Goal: Information Seeking & Learning: Learn about a topic

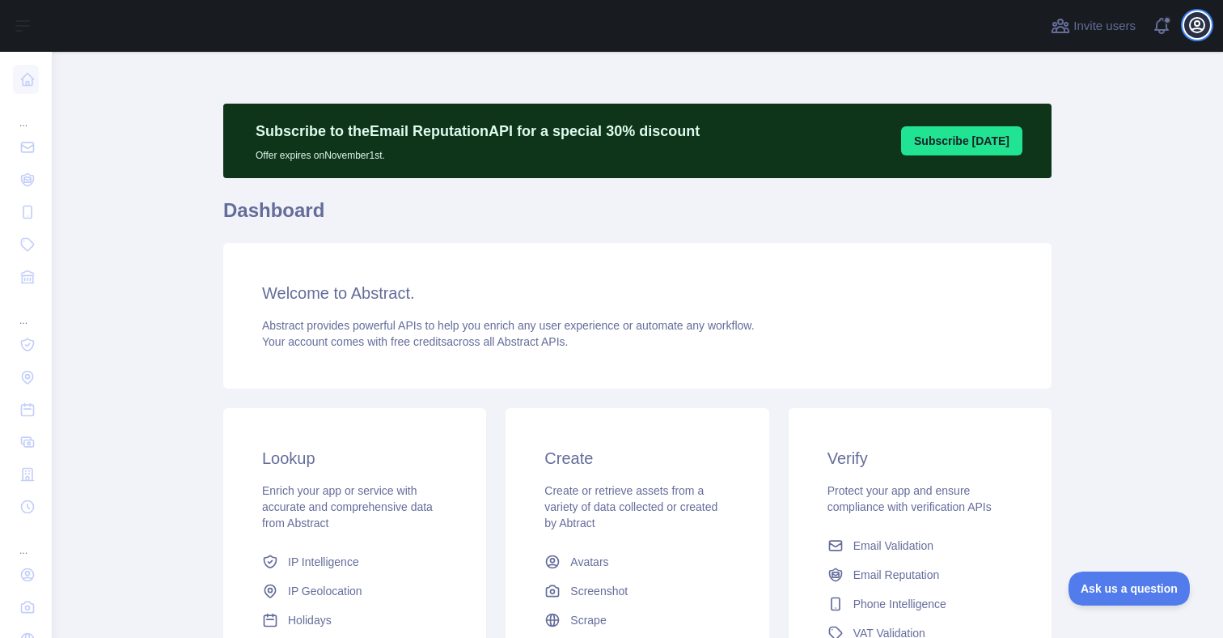
click at [1202, 32] on icon "button" at bounding box center [1197, 24] width 19 height 19
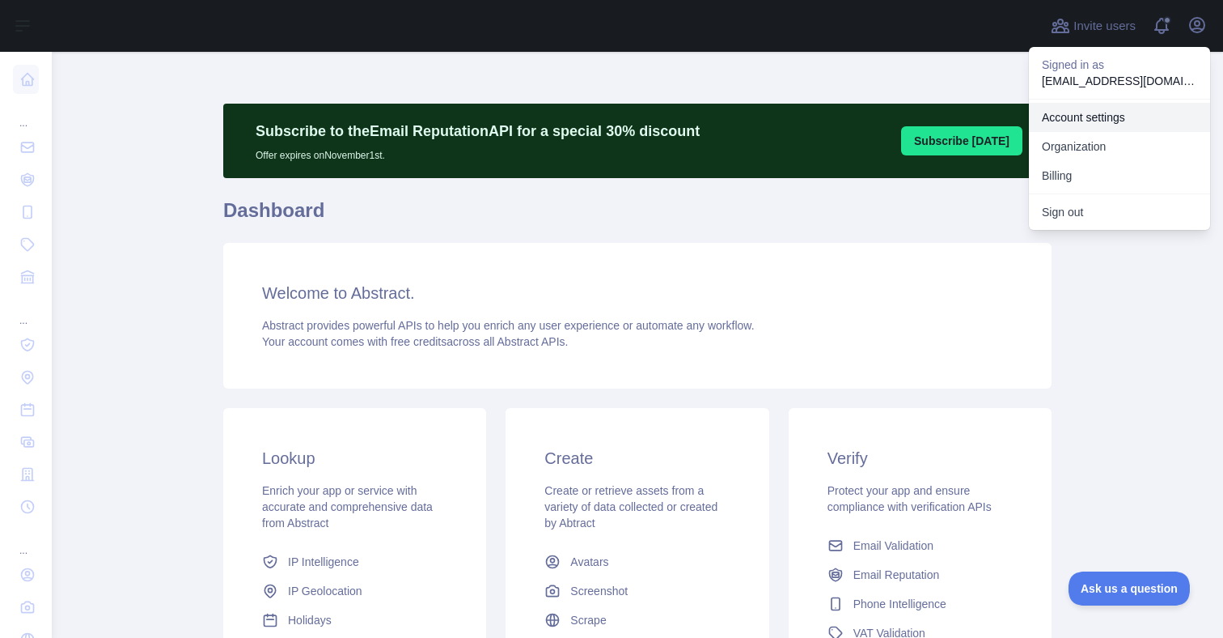
click at [1101, 118] on link "Account settings" at bounding box center [1119, 117] width 181 height 29
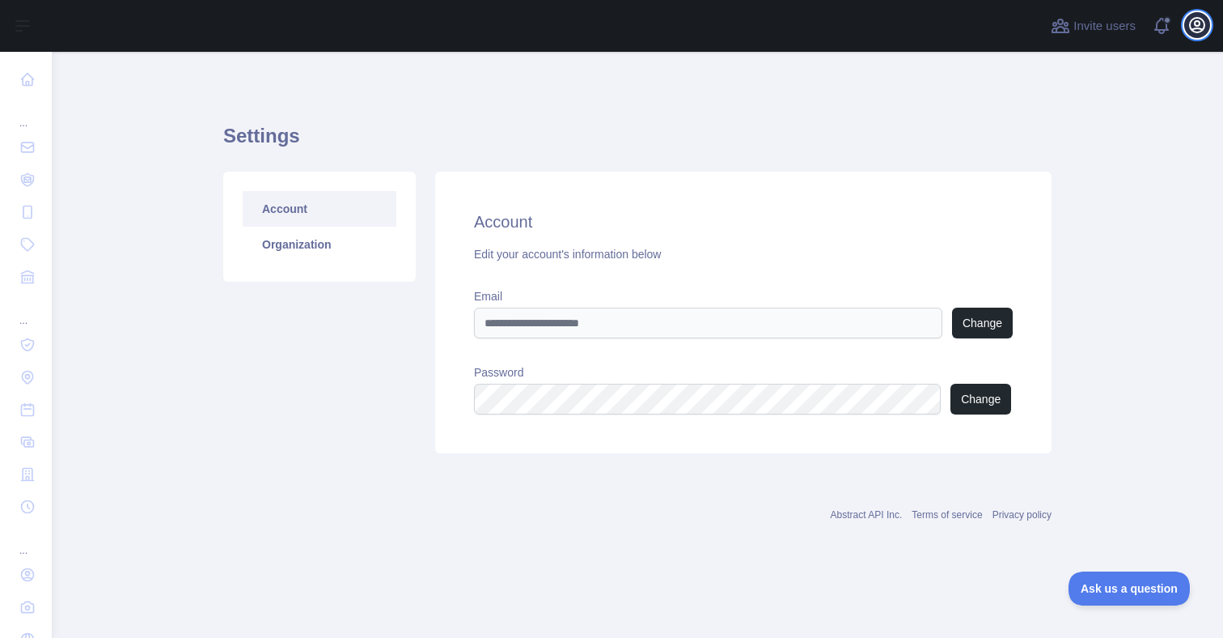
click at [1198, 23] on icon "button" at bounding box center [1197, 24] width 19 height 19
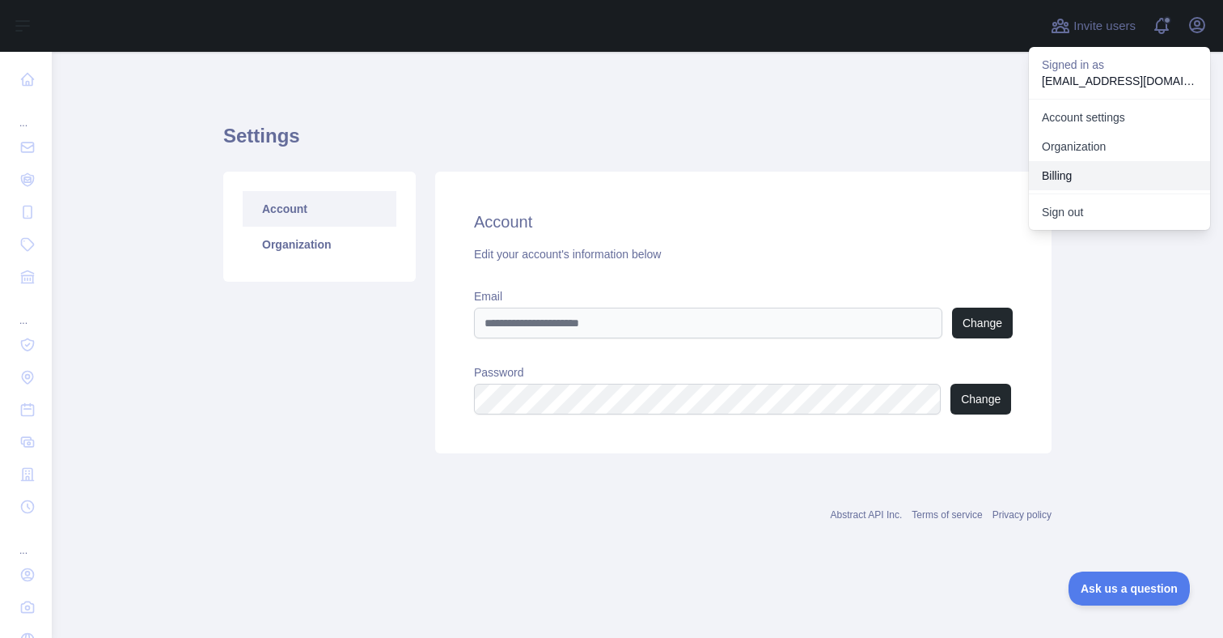
click at [1092, 168] on button "Billing" at bounding box center [1119, 175] width 181 height 29
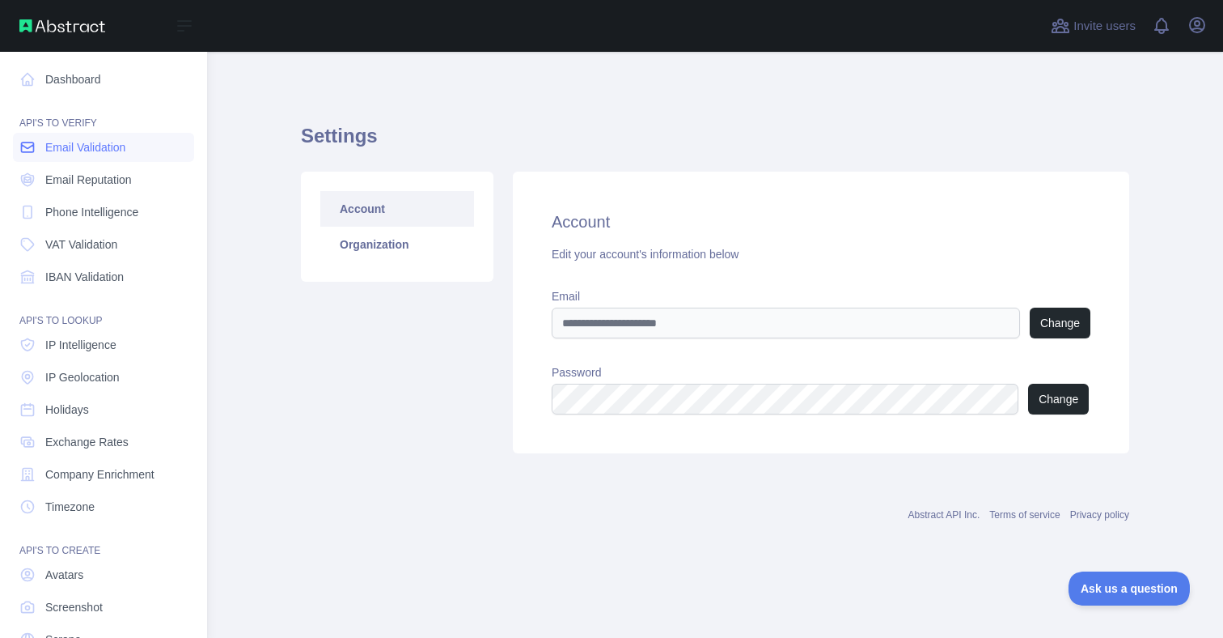
click at [135, 149] on link "Email Validation" at bounding box center [103, 147] width 181 height 29
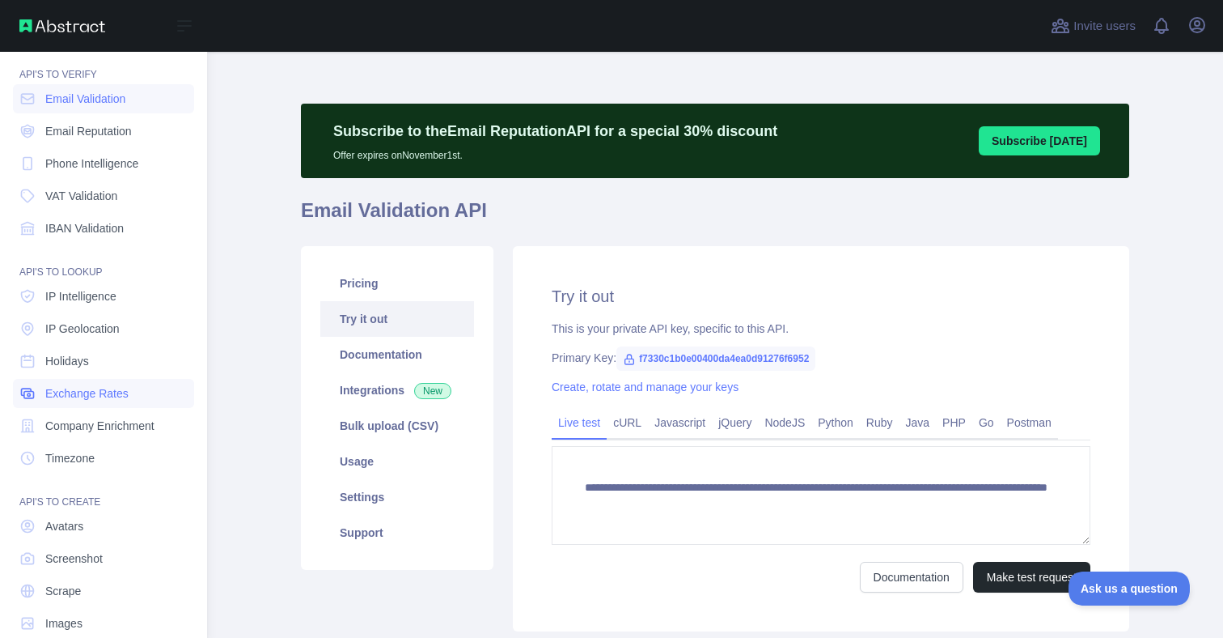
scroll to position [48, 0]
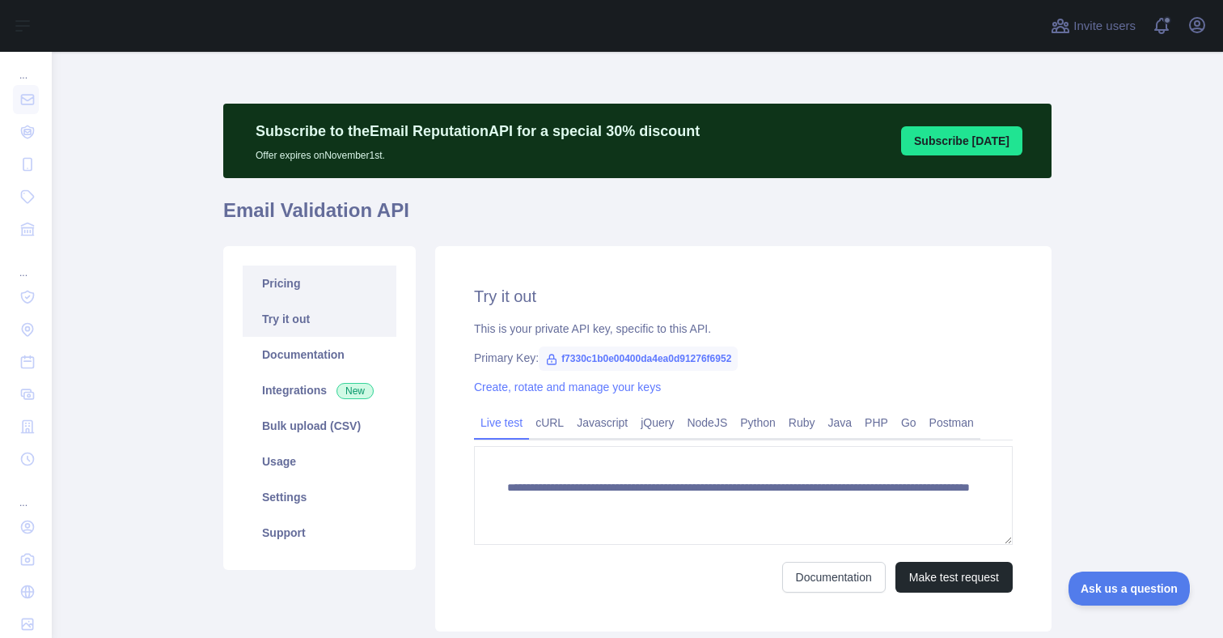
click at [339, 283] on link "Pricing" at bounding box center [320, 283] width 154 height 36
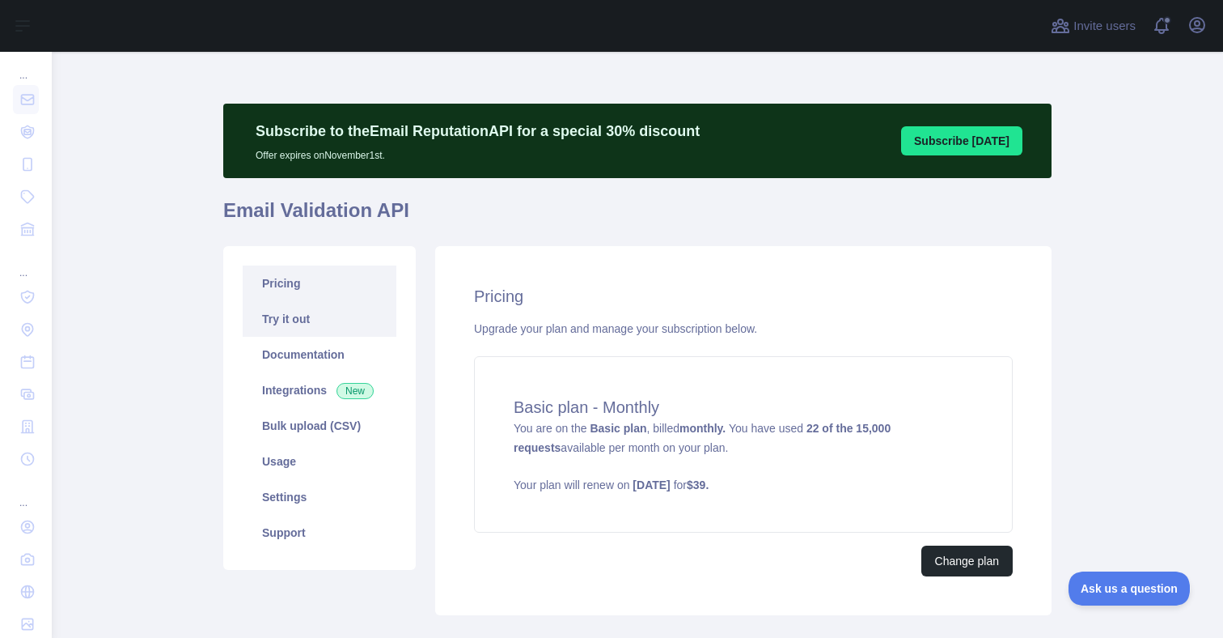
click at [326, 317] on link "Try it out" at bounding box center [320, 319] width 154 height 36
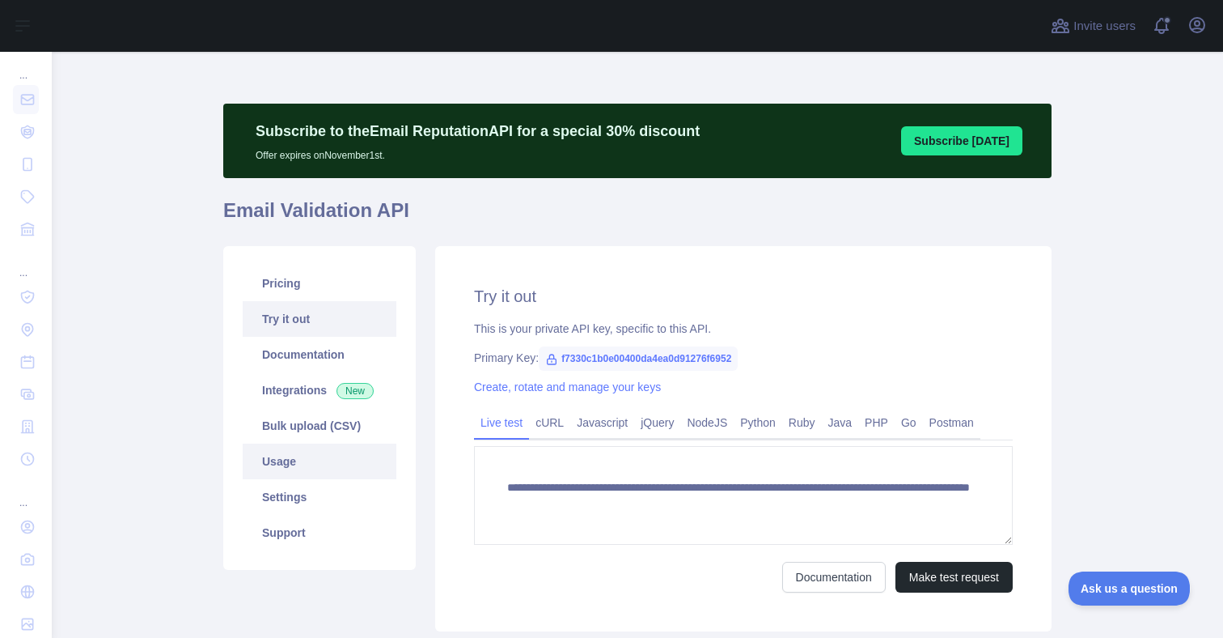
click at [319, 460] on link "Usage" at bounding box center [320, 461] width 154 height 36
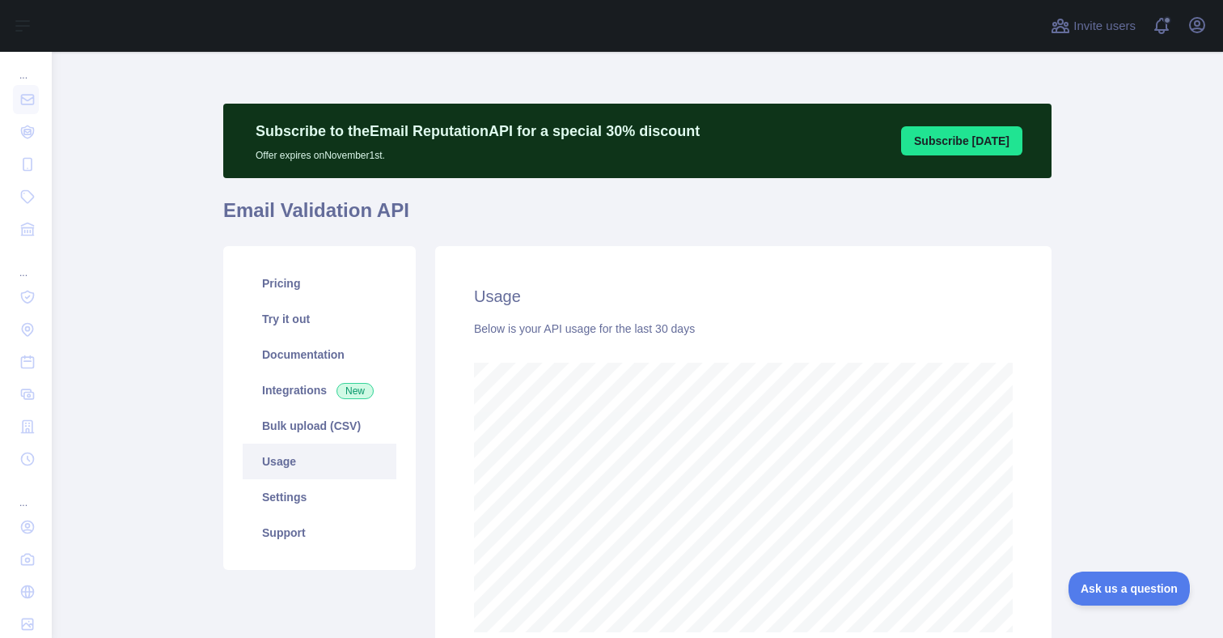
scroll to position [153, 0]
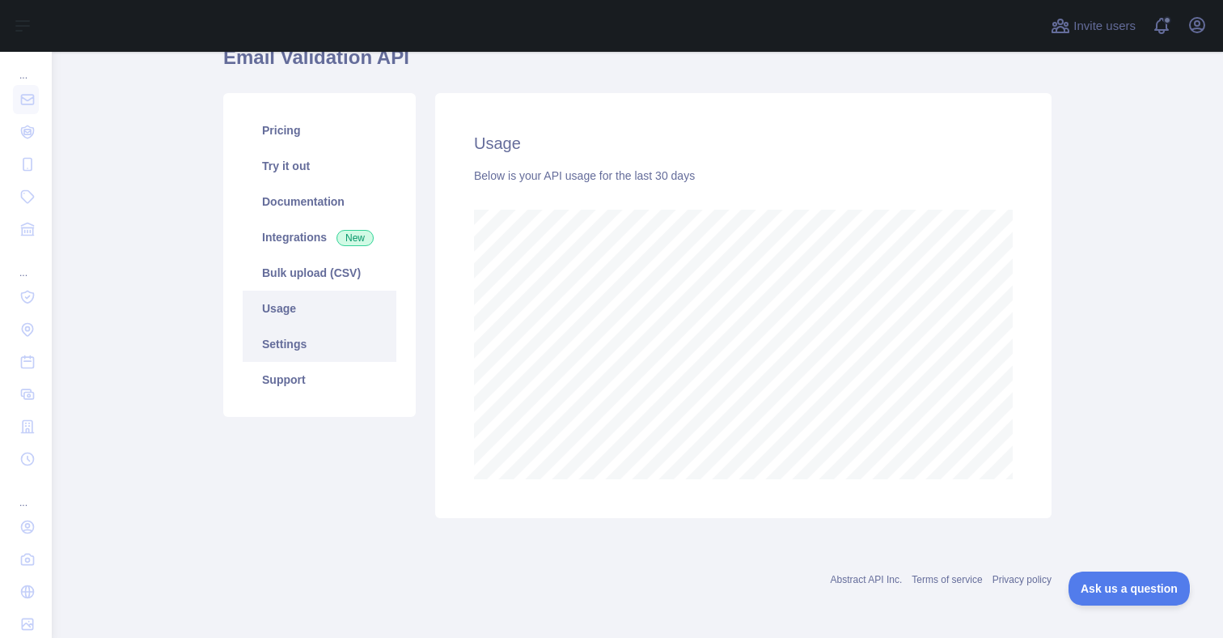
click at [329, 330] on link "Settings" at bounding box center [320, 344] width 154 height 36
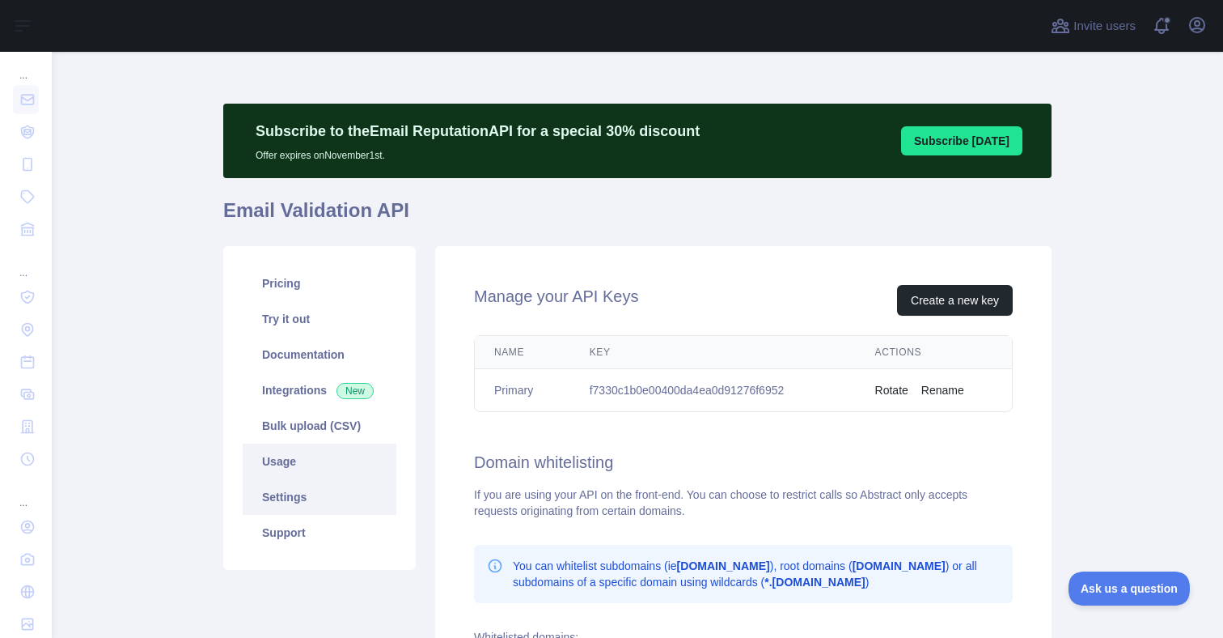
click at [350, 464] on link "Usage" at bounding box center [320, 461] width 154 height 36
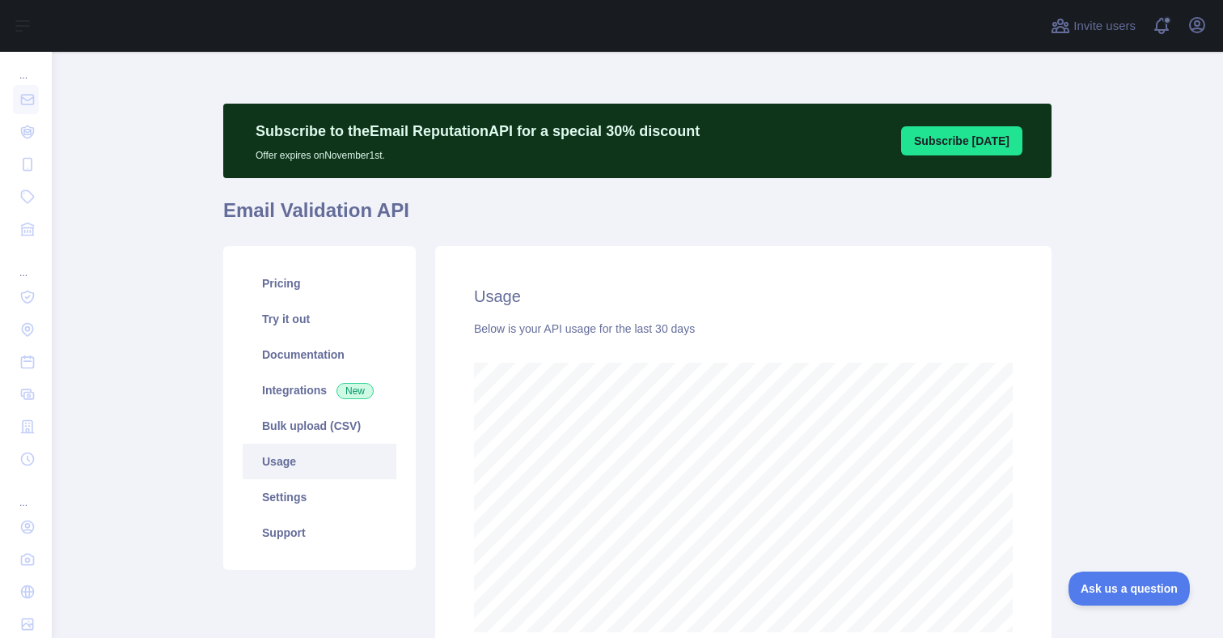
scroll to position [586, 1172]
click at [314, 388] on link "Integrations New" at bounding box center [320, 390] width 154 height 36
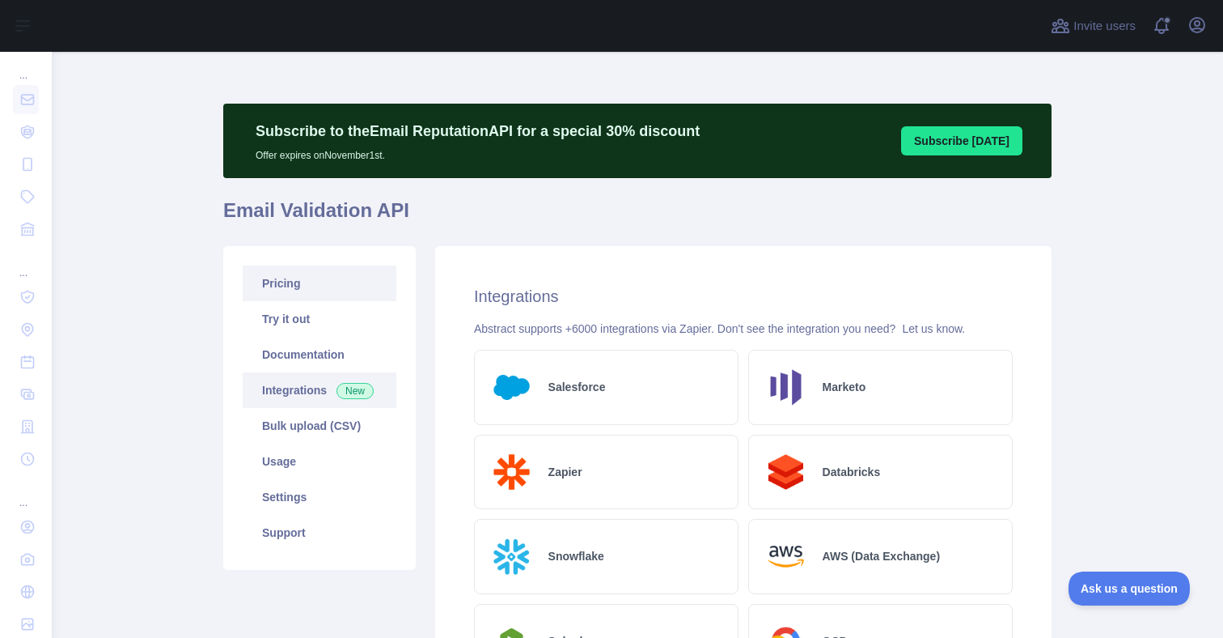
click at [310, 278] on link "Pricing" at bounding box center [320, 283] width 154 height 36
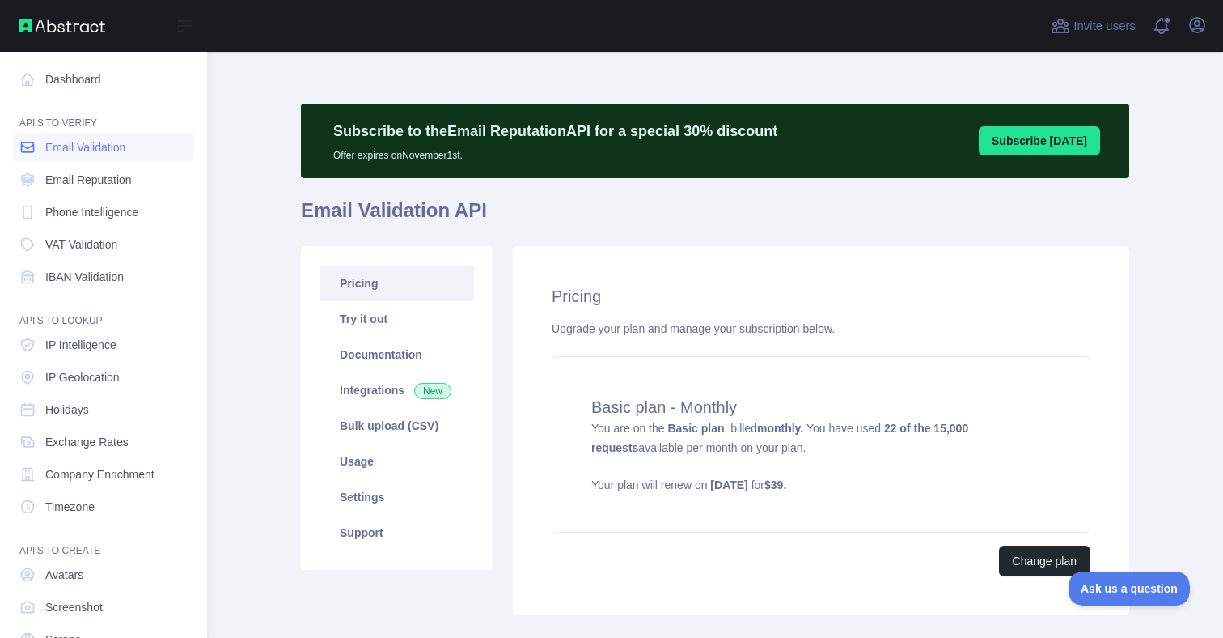
click at [99, 146] on span "Email Validation" at bounding box center [85, 147] width 80 height 16
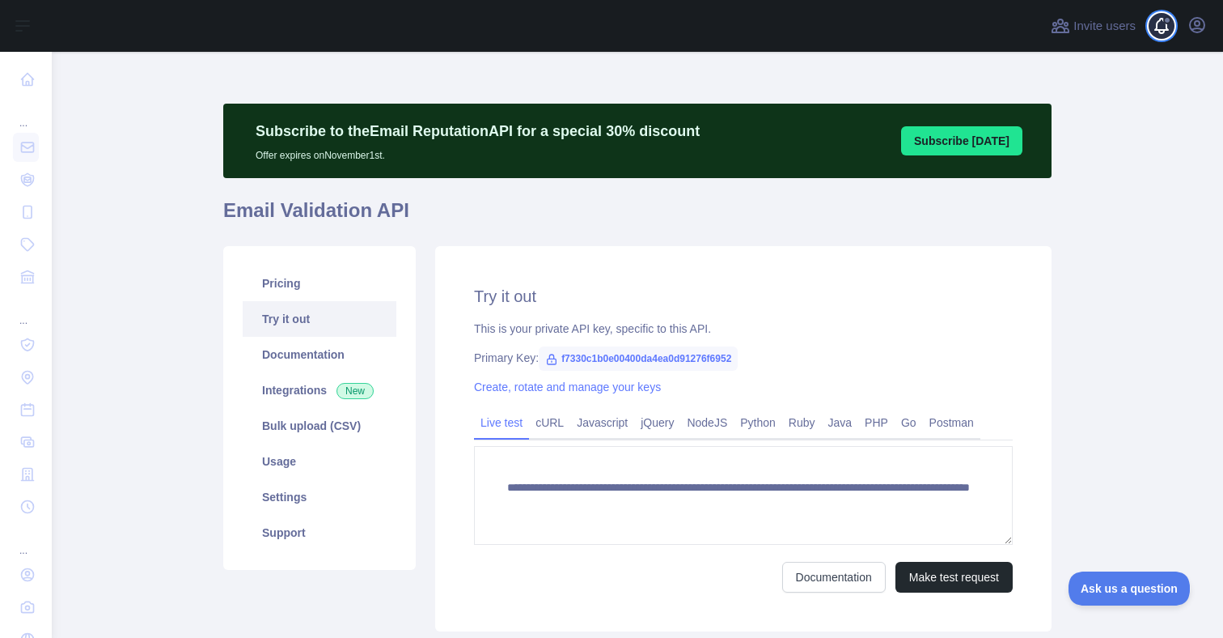
click at [1176, 28] on span at bounding box center [1168, 26] width 32 height 52
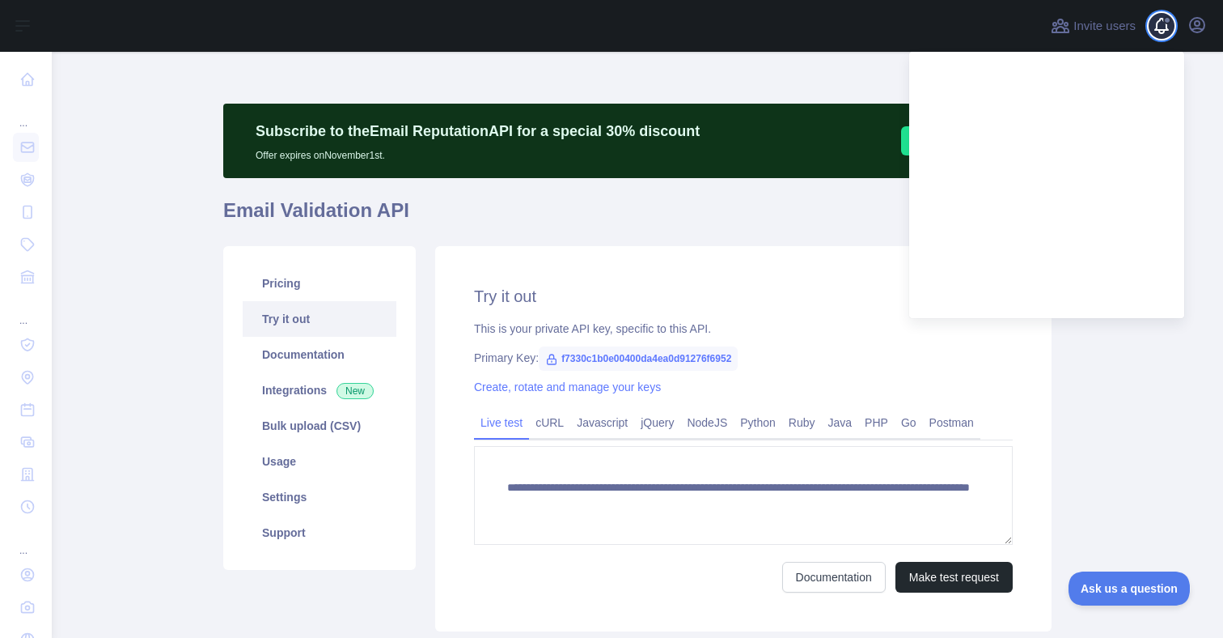
click at [1176, 28] on span at bounding box center [1168, 26] width 32 height 52
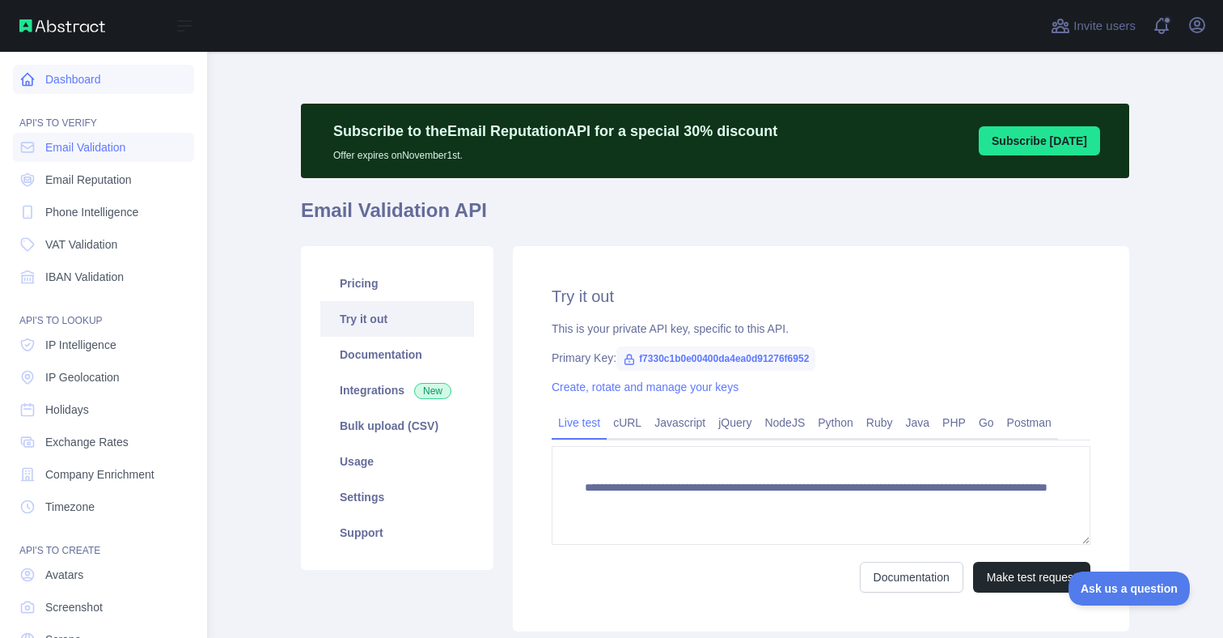
click at [91, 81] on link "Dashboard" at bounding box center [103, 79] width 181 height 29
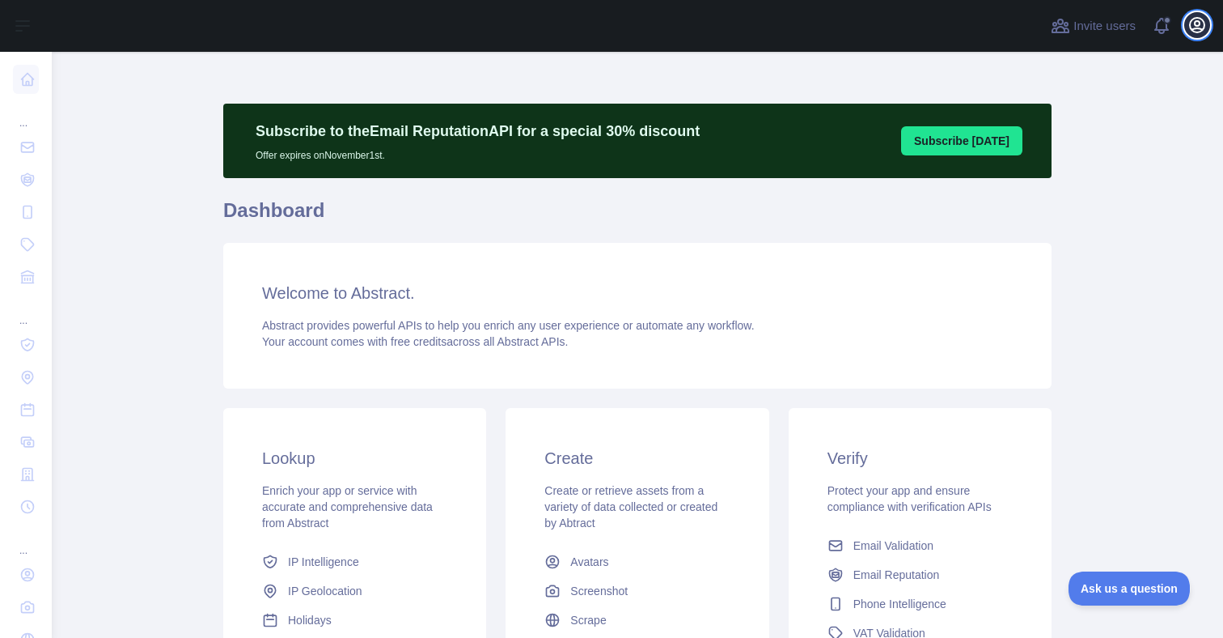
click at [1200, 34] on icon "button" at bounding box center [1197, 24] width 19 height 19
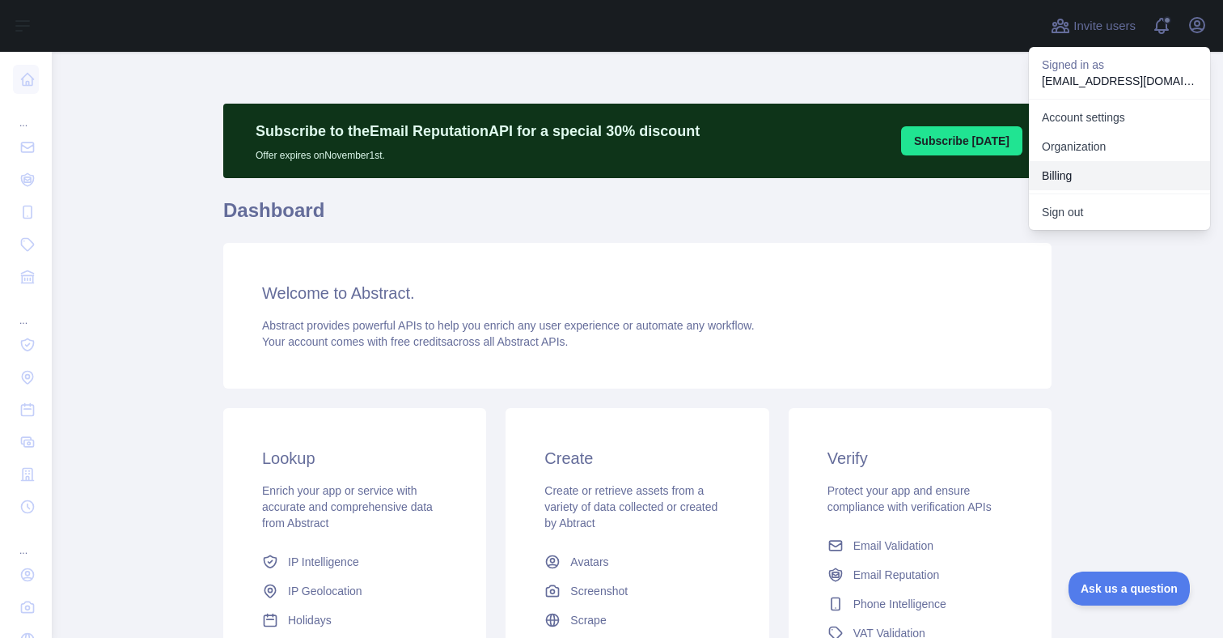
click at [1097, 167] on button "Billing" at bounding box center [1119, 175] width 181 height 29
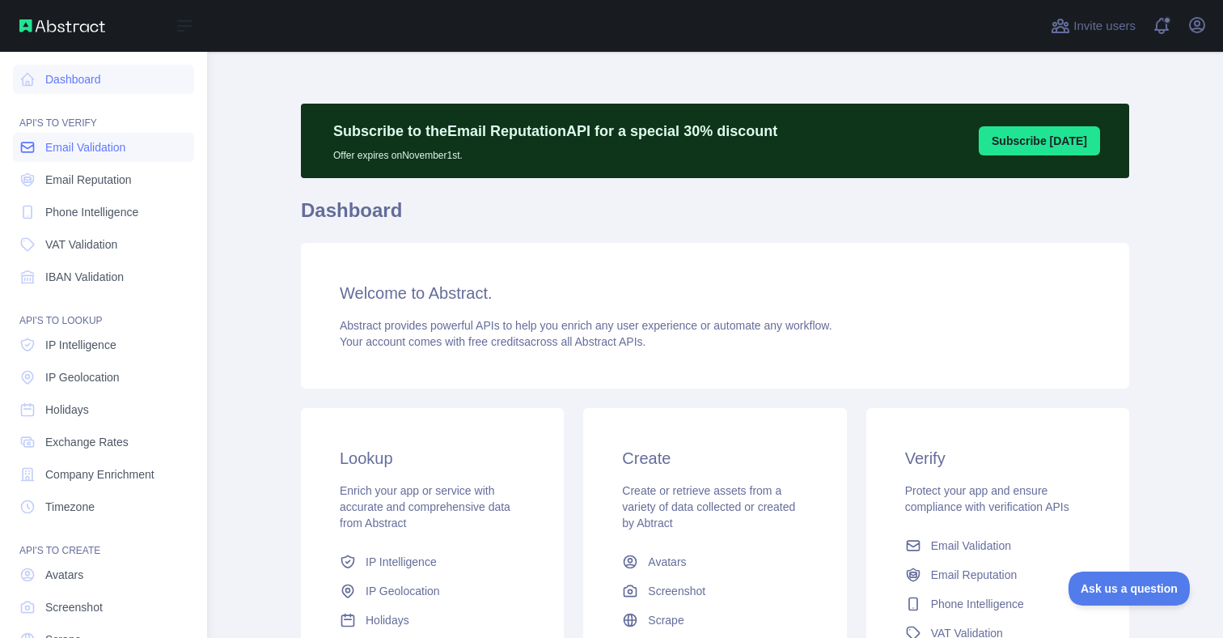
click at [91, 146] on span "Email Validation" at bounding box center [85, 147] width 80 height 16
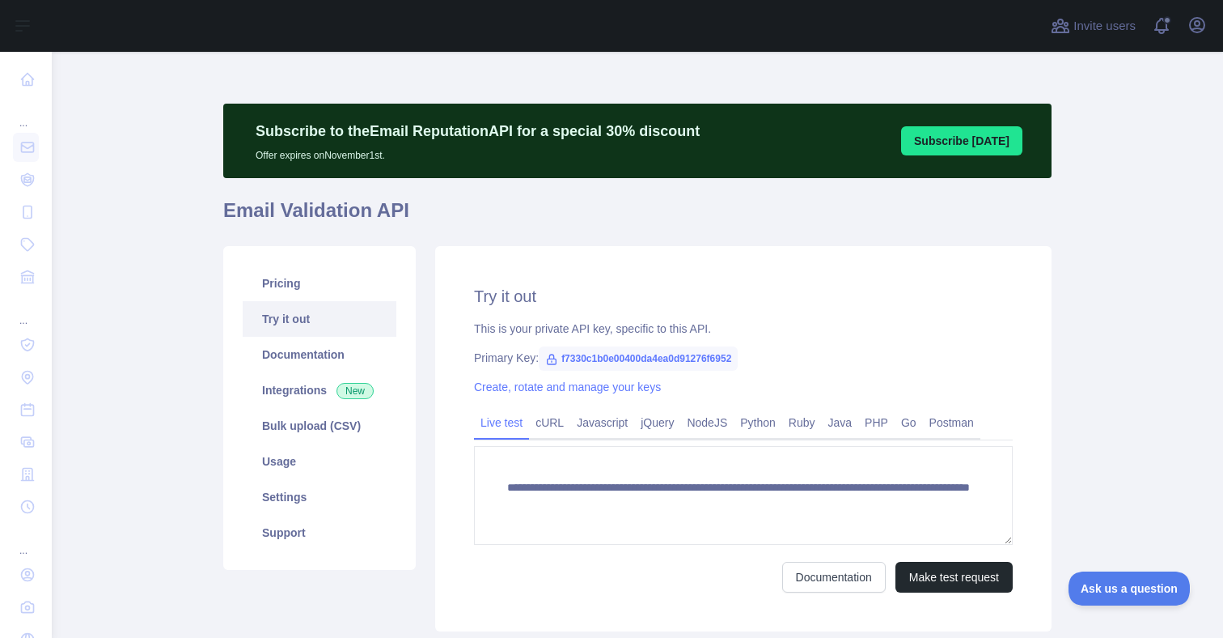
click at [610, 356] on span "f7330c1b0e00400da4ea0d91276f6952" at bounding box center [638, 358] width 199 height 24
click at [325, 354] on link "Documentation" at bounding box center [320, 355] width 154 height 36
click at [343, 282] on link "Pricing" at bounding box center [320, 283] width 154 height 36
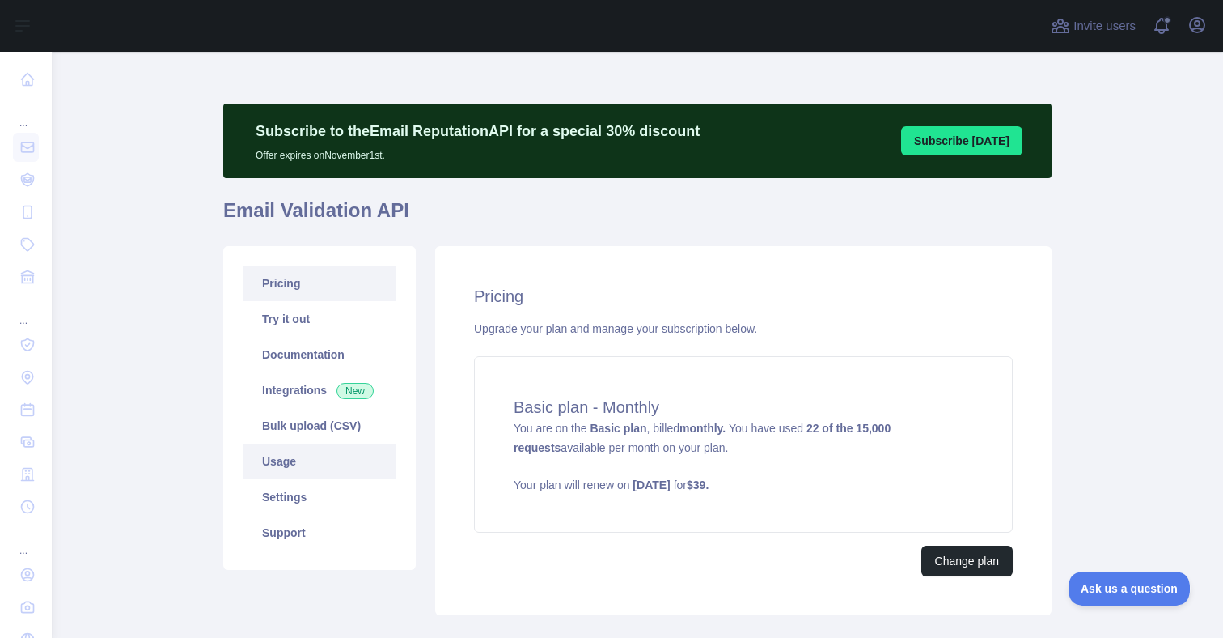
click at [345, 459] on link "Usage" at bounding box center [320, 461] width 154 height 36
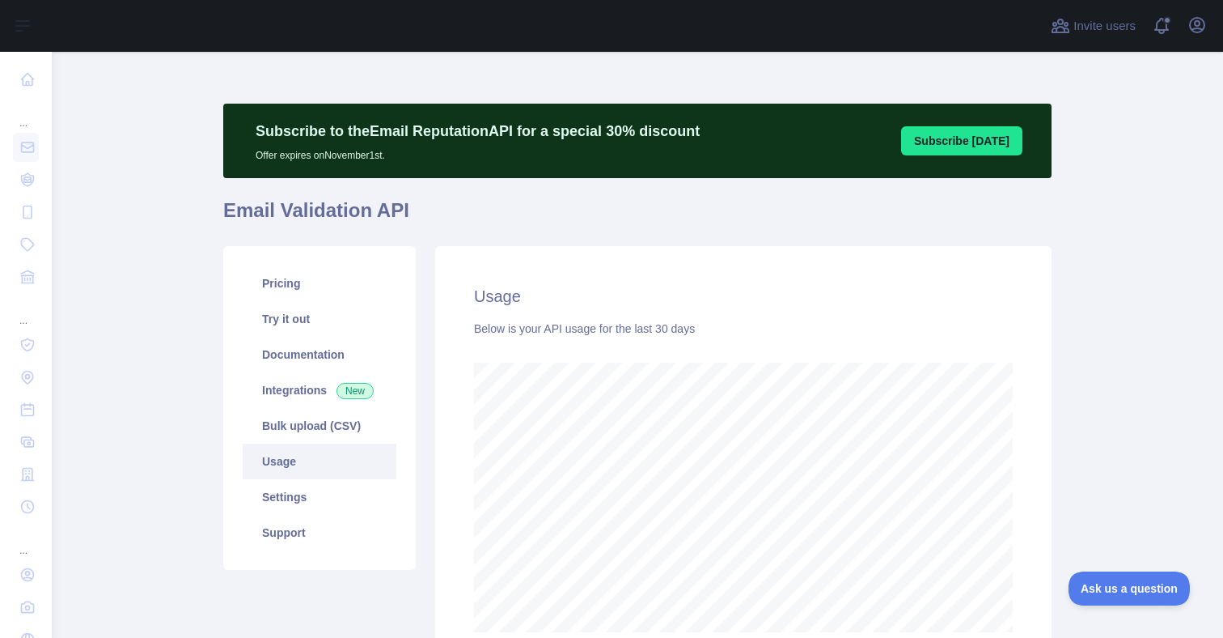
scroll to position [586, 1172]
click at [1194, 35] on button "Open user menu" at bounding box center [1198, 25] width 26 height 26
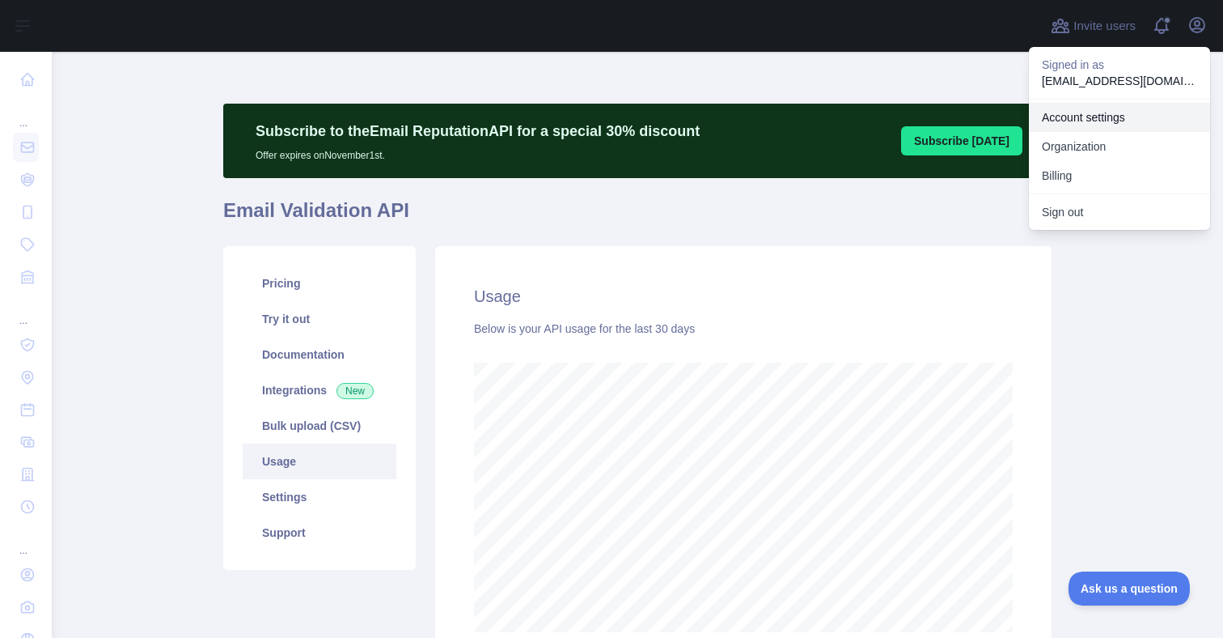
click at [1104, 120] on link "Account settings" at bounding box center [1119, 117] width 181 height 29
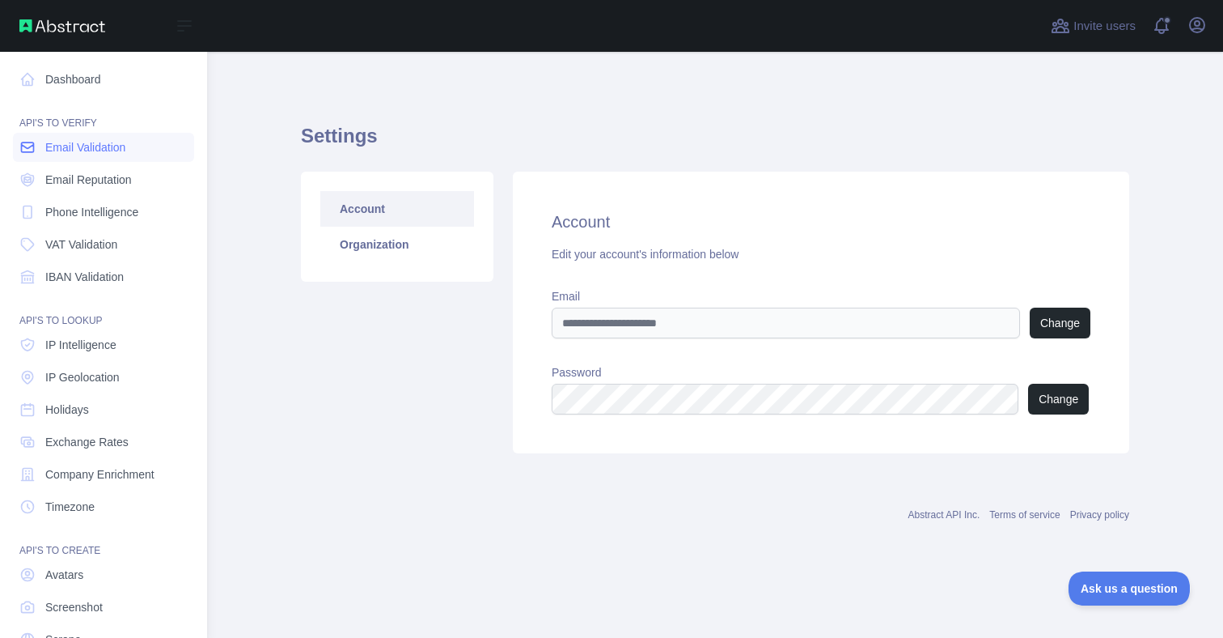
click at [119, 146] on span "Email Validation" at bounding box center [85, 147] width 80 height 16
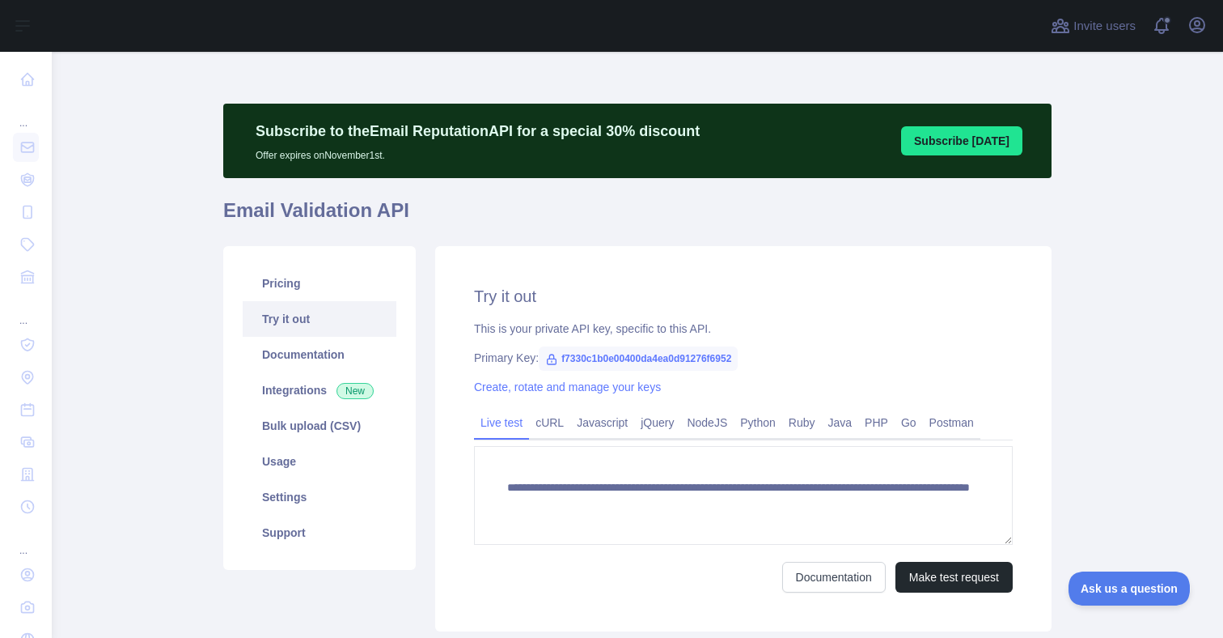
scroll to position [113, 0]
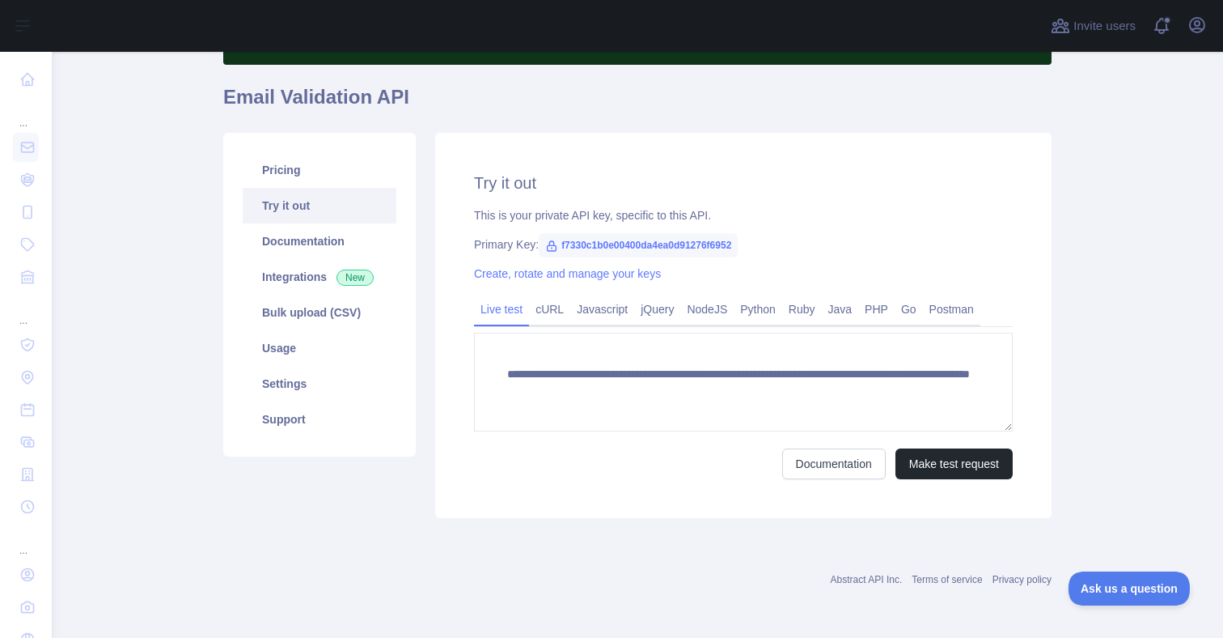
click at [953, 487] on div "**********" at bounding box center [743, 325] width 617 height 385
click at [967, 460] on button "Make test request" at bounding box center [954, 463] width 117 height 31
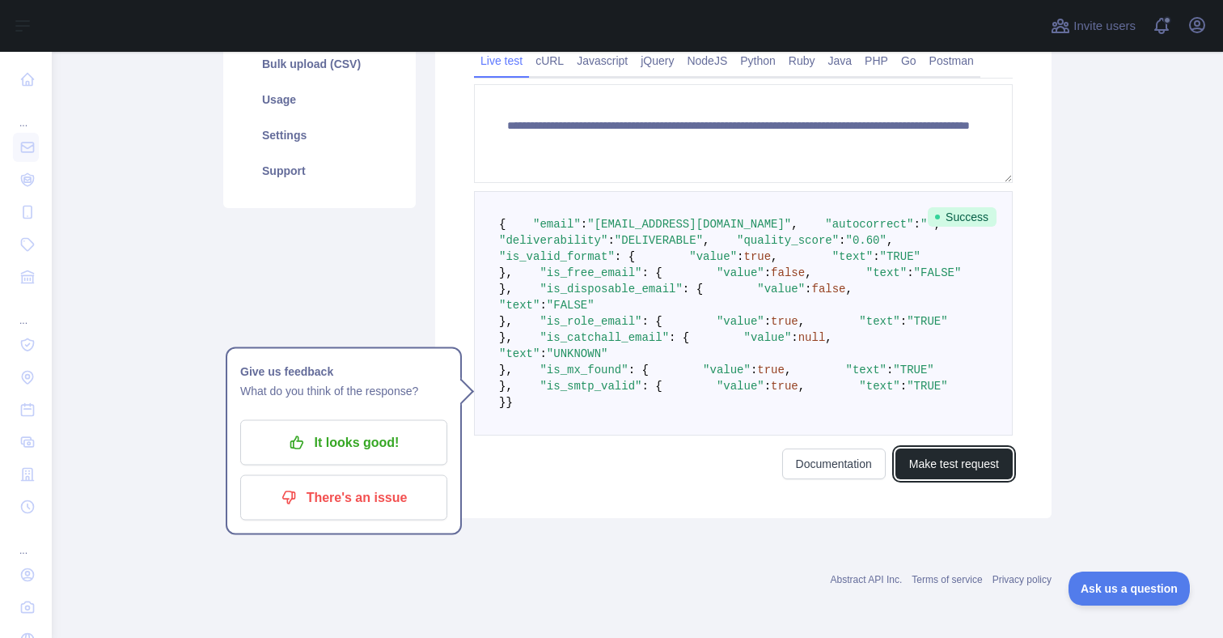
scroll to position [262, 0]
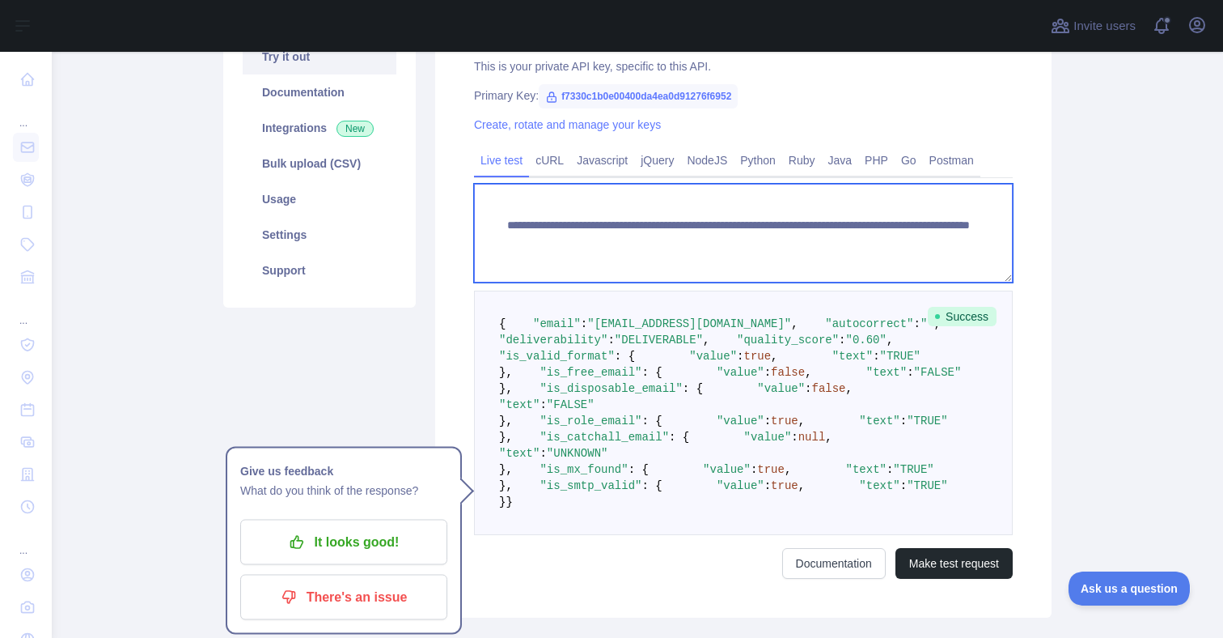
drag, startPoint x: 960, startPoint y: 241, endPoint x: 481, endPoint y: 223, distance: 478.5
click at [481, 223] on textarea "**********" at bounding box center [743, 233] width 539 height 99
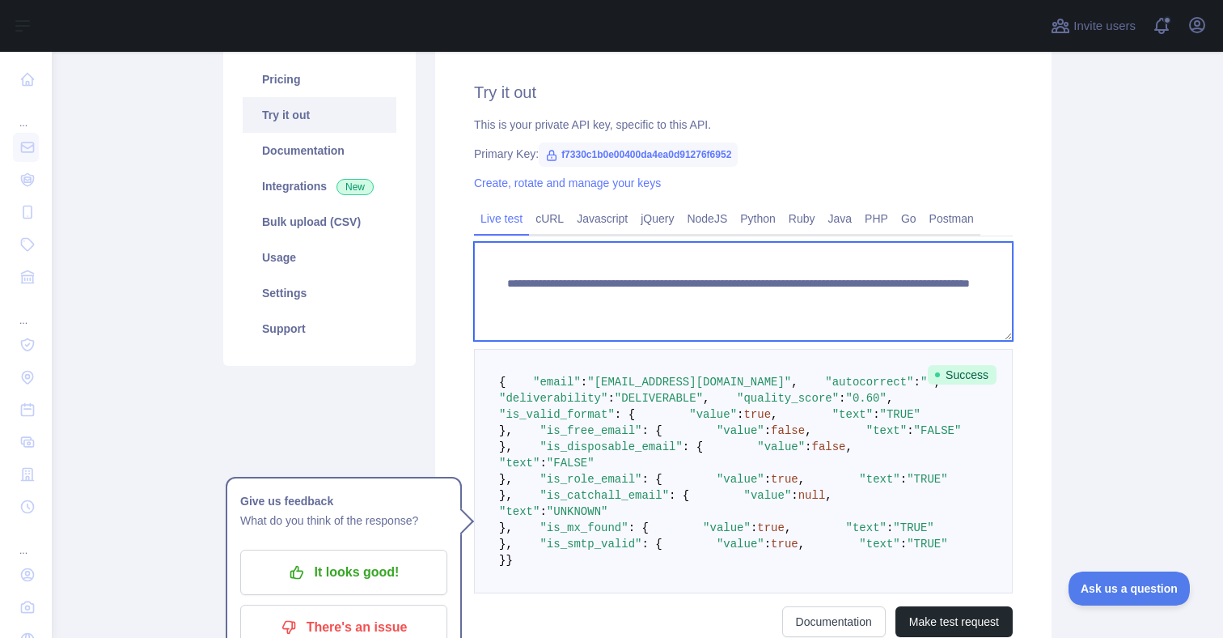
scroll to position [196, 0]
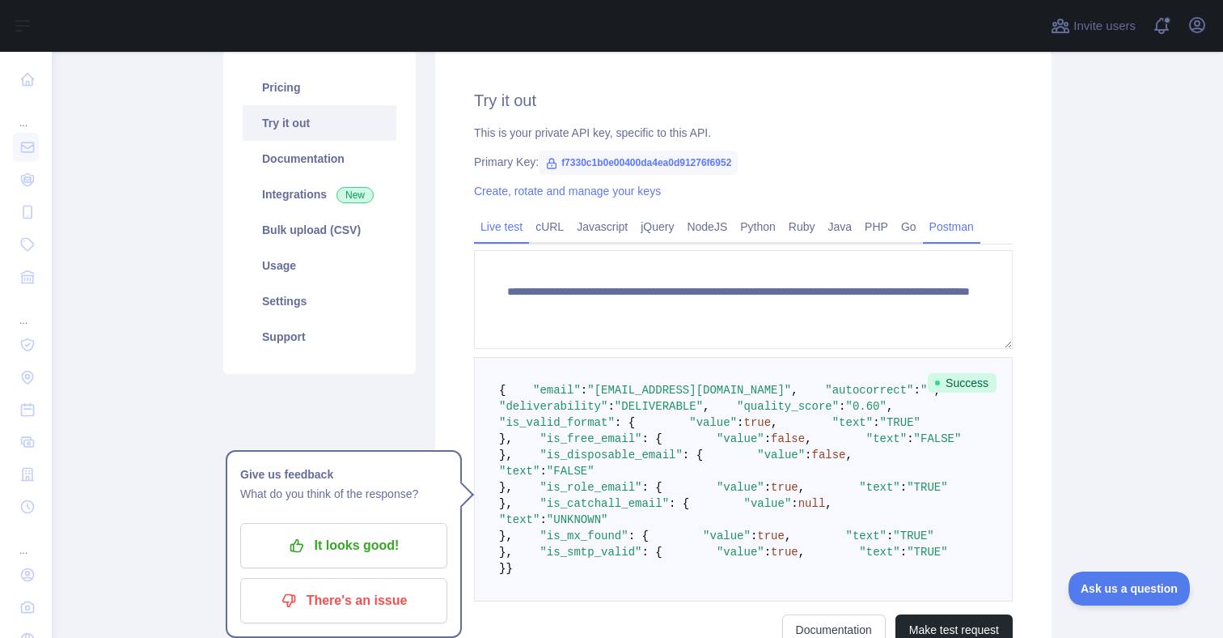
click at [969, 227] on link "Postman" at bounding box center [951, 227] width 57 height 26
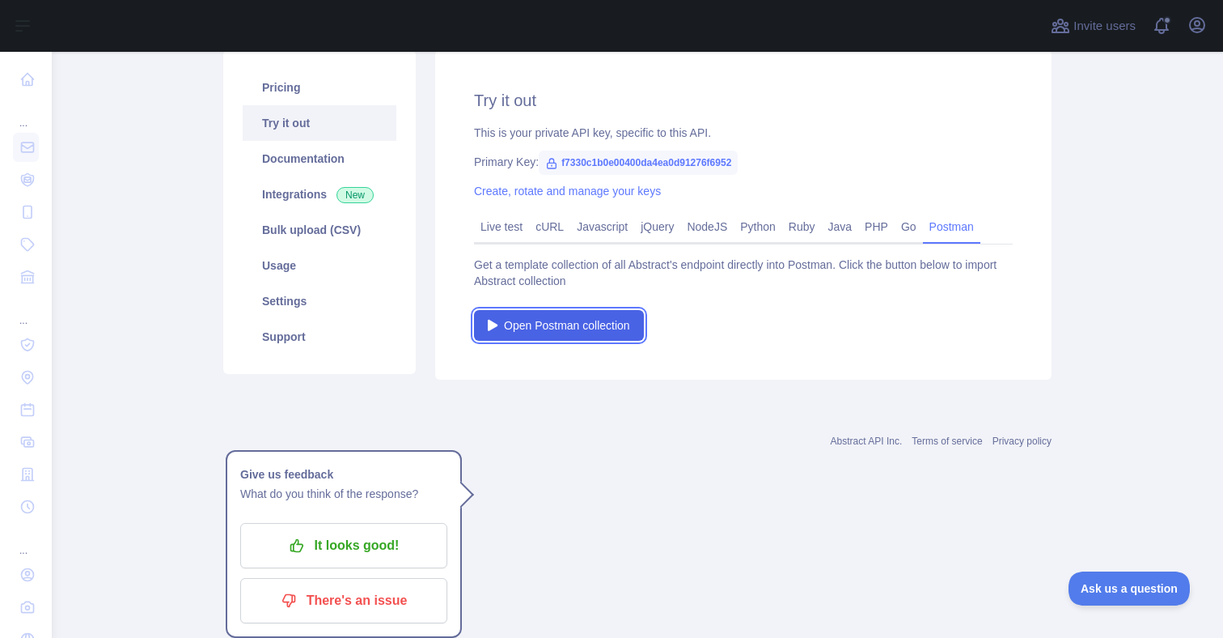
click at [602, 332] on span "Open Postman collection" at bounding box center [567, 325] width 126 height 16
click at [492, 226] on link "Live test" at bounding box center [501, 227] width 55 height 26
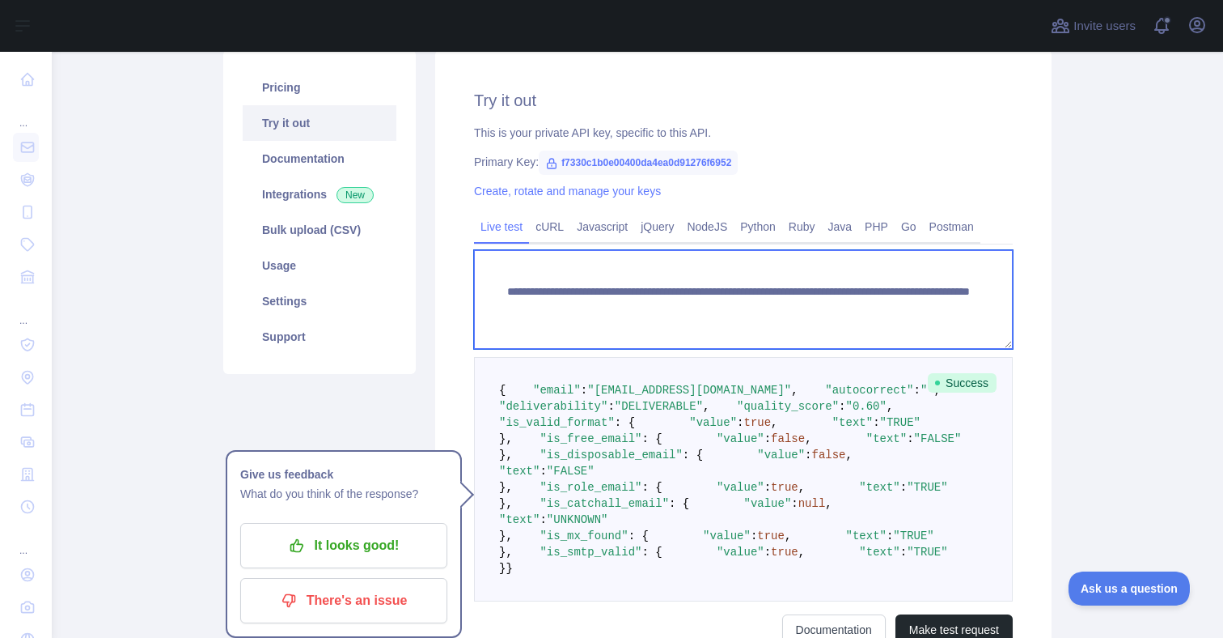
drag, startPoint x: 960, startPoint y: 308, endPoint x: 461, endPoint y: 296, distance: 499.4
click at [461, 295] on div "**********" at bounding box center [743, 367] width 617 height 634
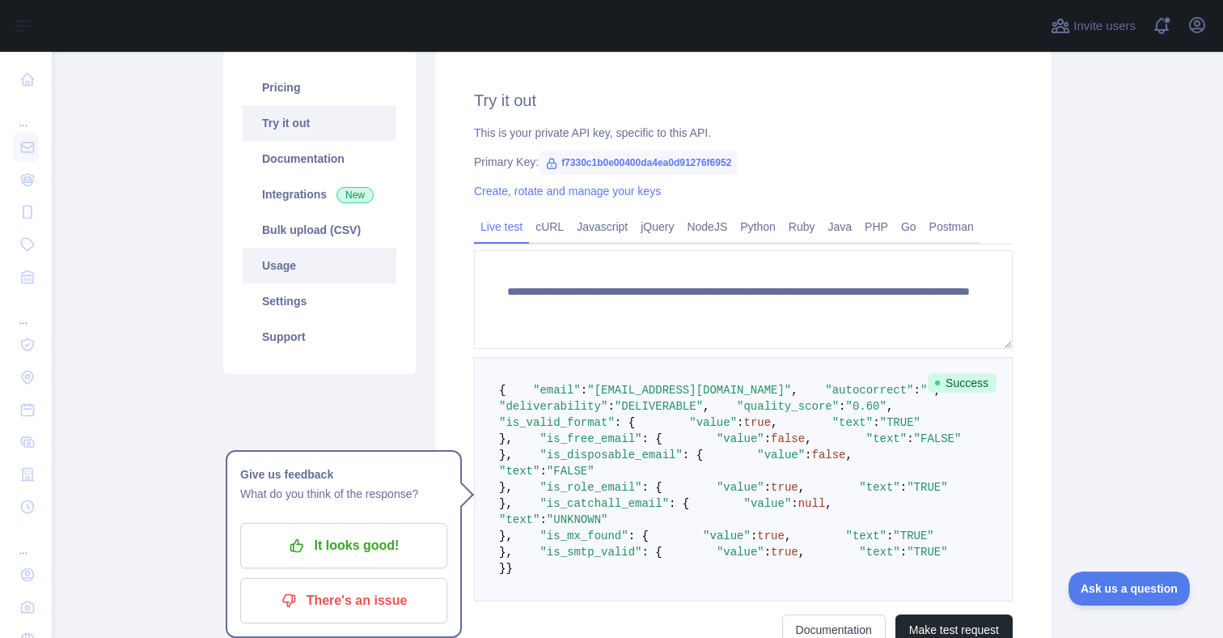
click at [297, 259] on link "Usage" at bounding box center [320, 266] width 154 height 36
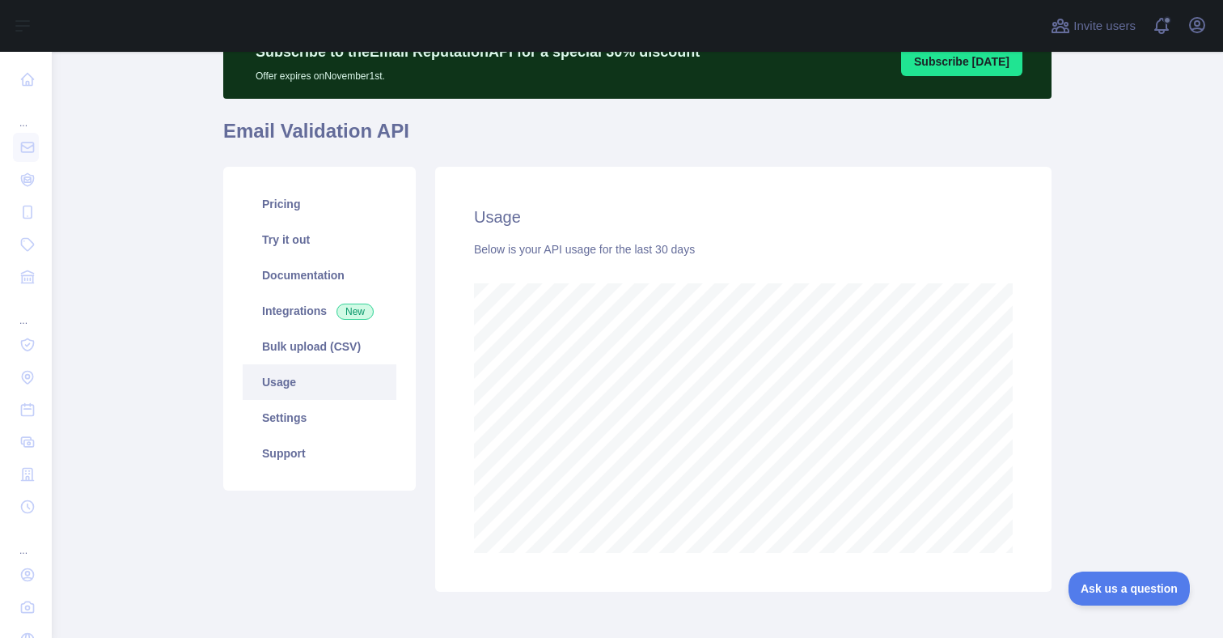
scroll to position [49, 0]
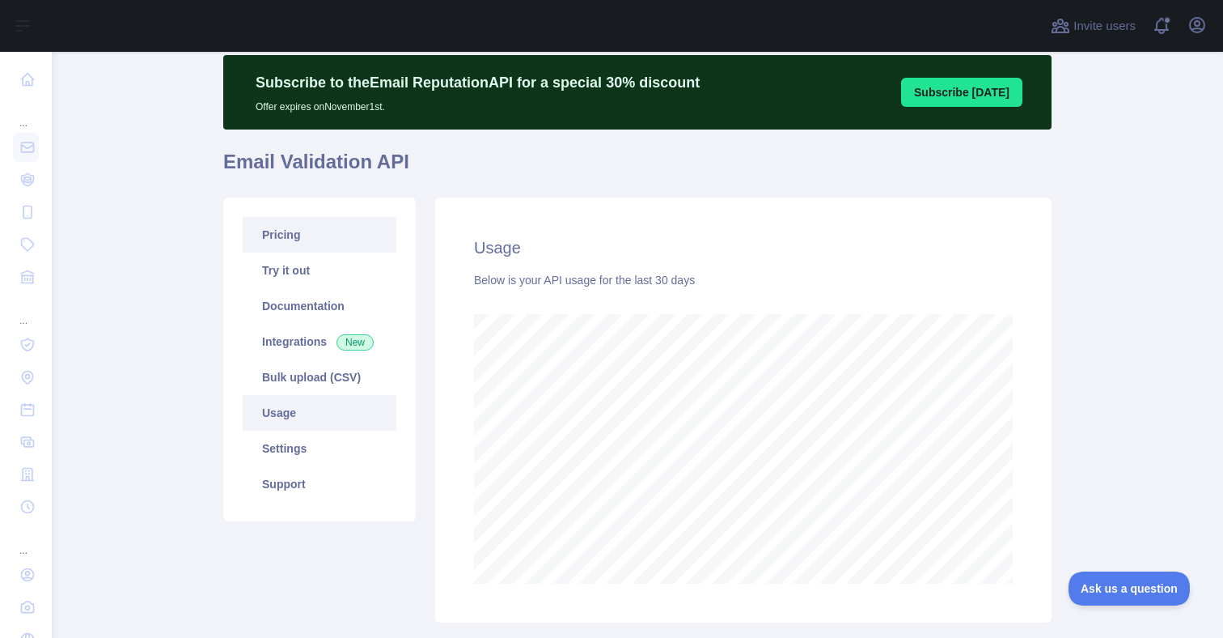
click at [313, 242] on link "Pricing" at bounding box center [320, 235] width 154 height 36
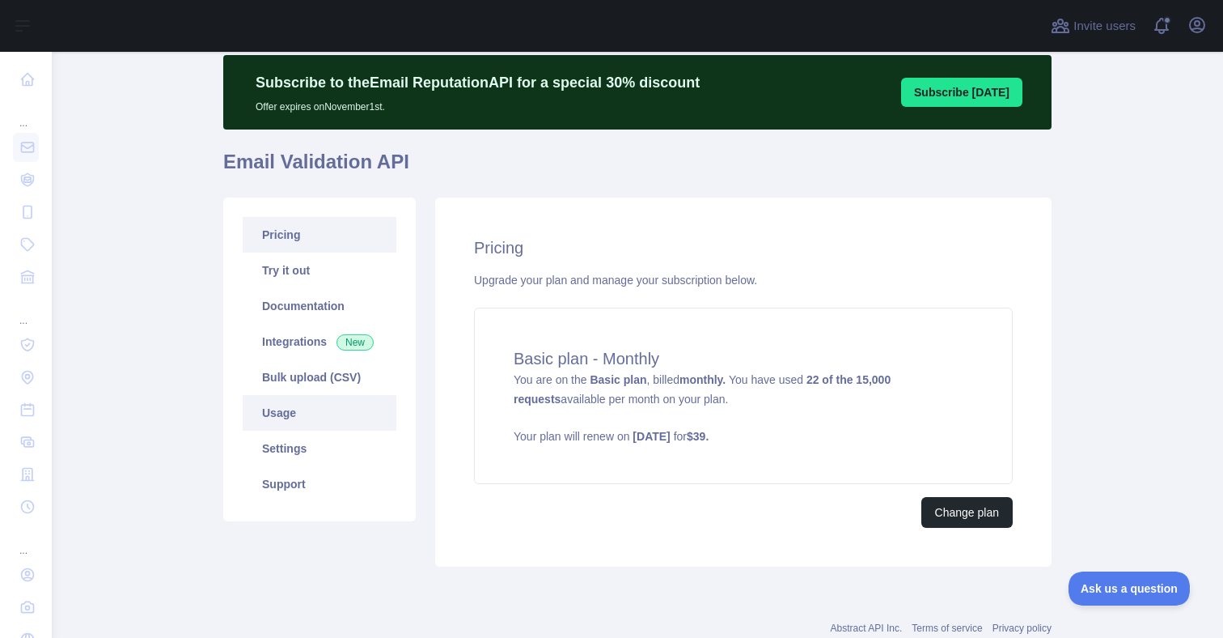
click at [304, 418] on link "Usage" at bounding box center [320, 413] width 154 height 36
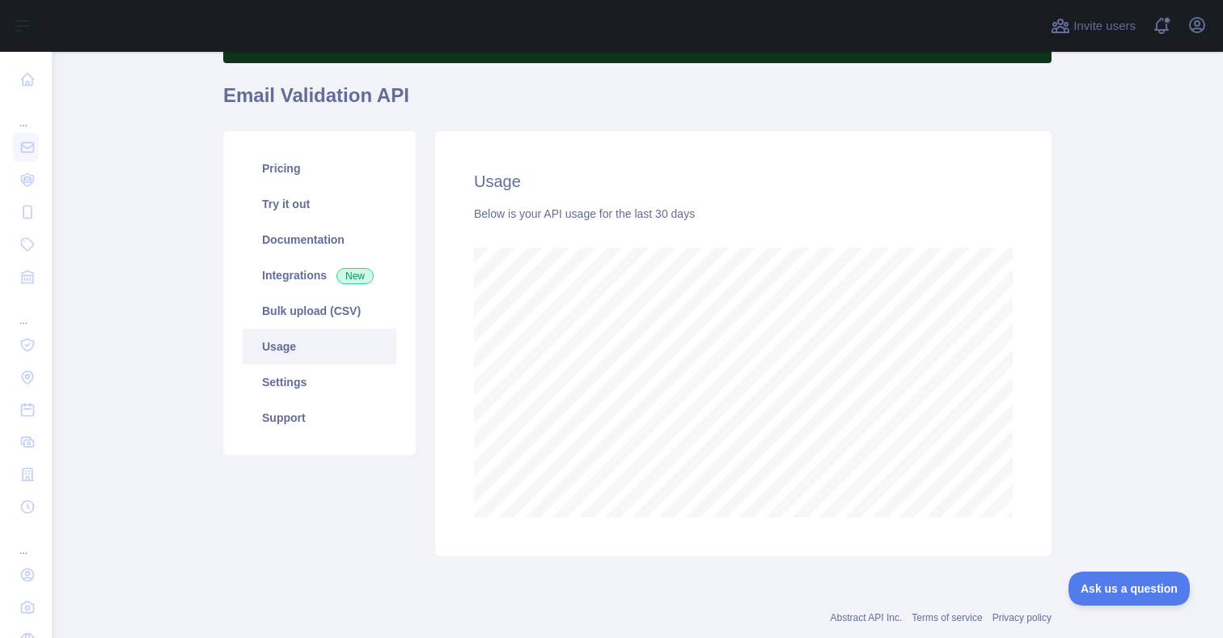
scroll to position [116, 0]
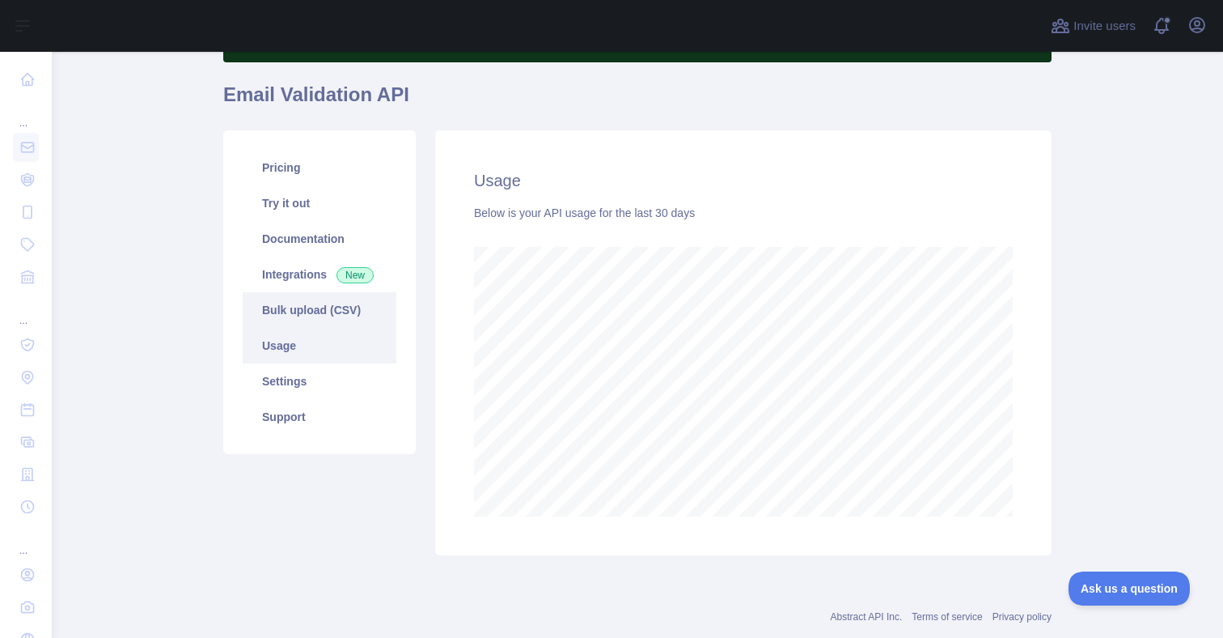
click at [307, 312] on link "Bulk upload (CSV)" at bounding box center [320, 310] width 154 height 36
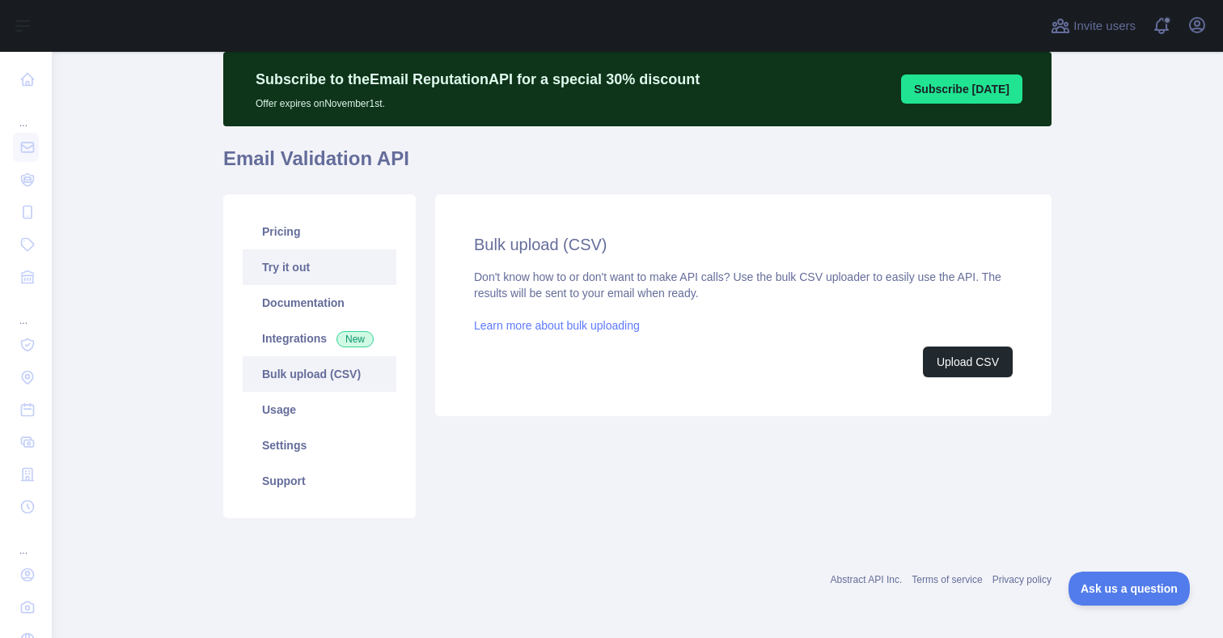
click at [290, 271] on link "Try it out" at bounding box center [320, 267] width 154 height 36
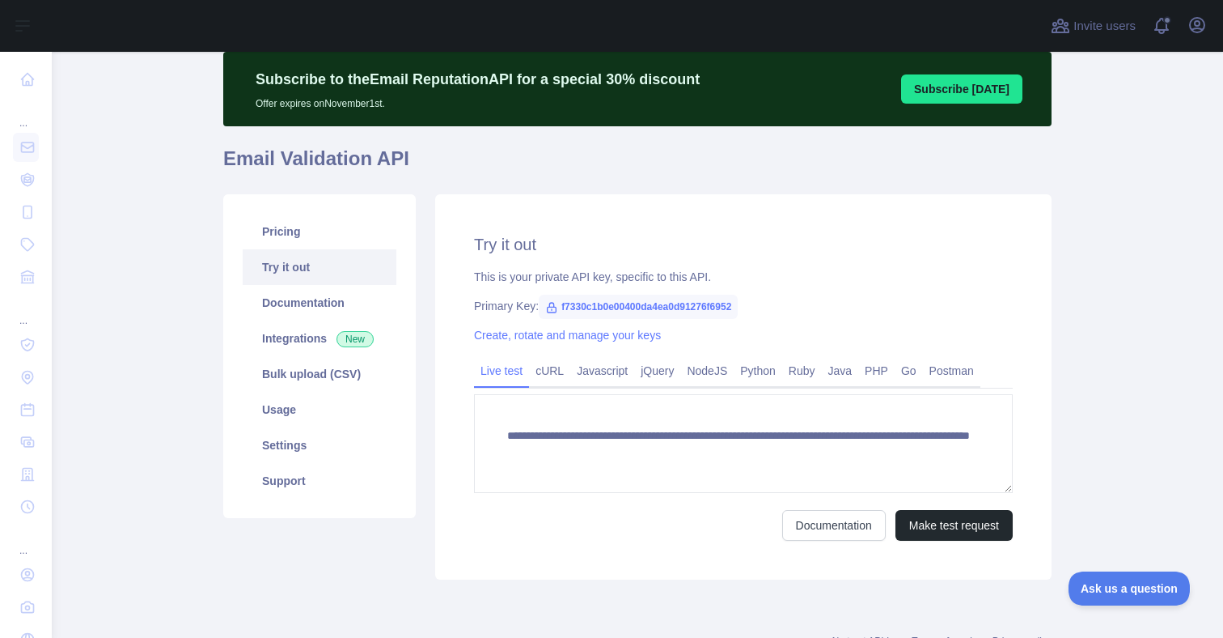
click at [1087, 464] on main "**********" at bounding box center [638, 345] width 1172 height 586
